Goal: Book appointment/travel/reservation

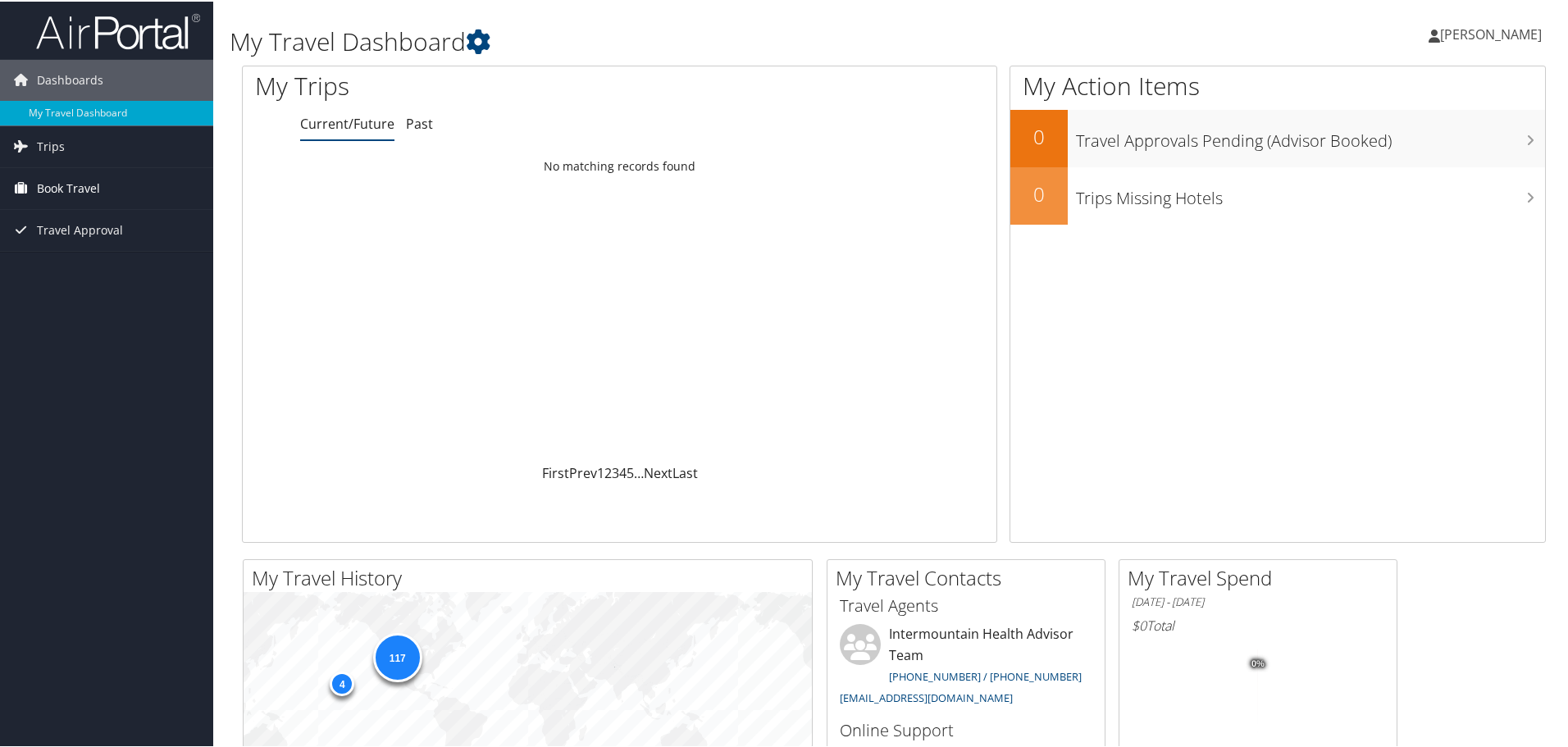
click at [72, 181] on span "Book Travel" at bounding box center [69, 187] width 63 height 41
click at [96, 267] on link "Book/Manage Online Trips" at bounding box center [107, 268] width 213 height 25
